Goal: Task Accomplishment & Management: Use online tool/utility

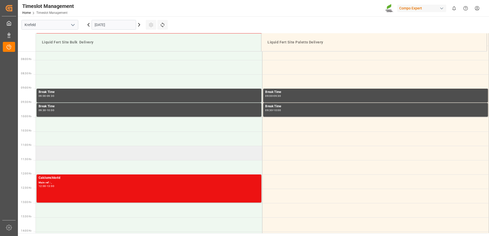
scroll to position [200, 0]
